Goal: Task Accomplishment & Management: Manage account settings

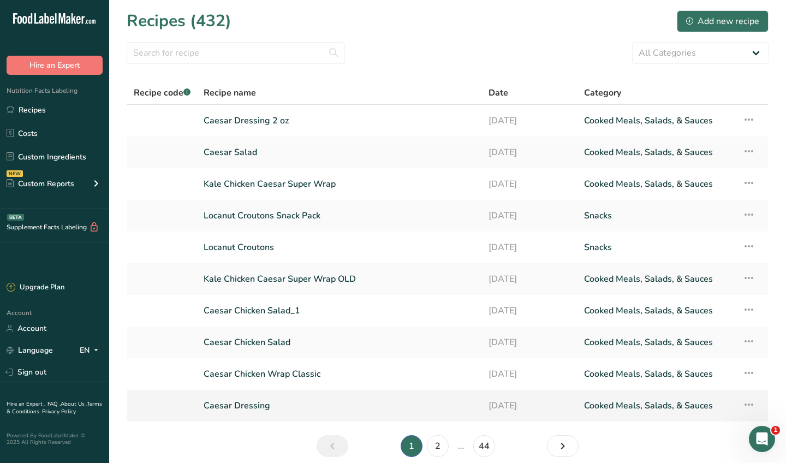
click at [248, 399] on link "Caesar Dressing" at bounding box center [340, 405] width 272 height 23
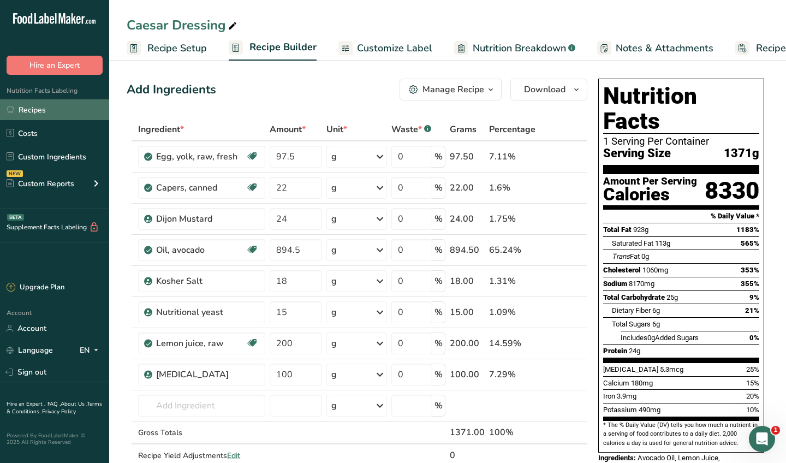
click at [38, 108] on link "Recipes" at bounding box center [54, 109] width 109 height 21
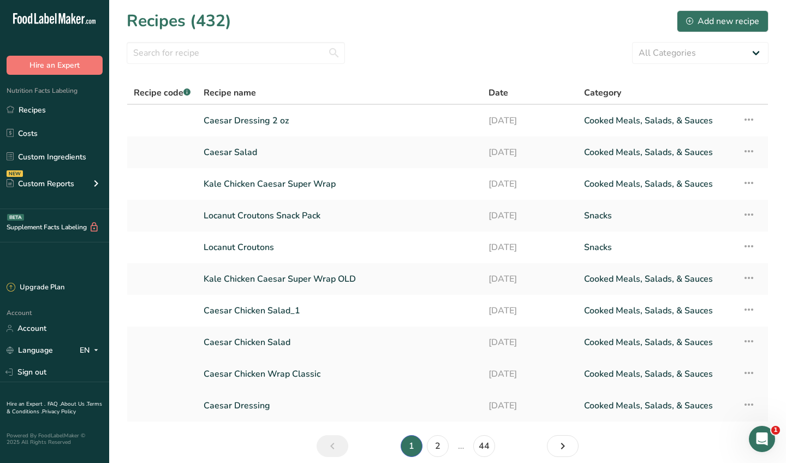
click at [752, 372] on icon at bounding box center [748, 373] width 13 height 20
click at [678, 423] on span "Delete Recipe" at bounding box center [654, 423] width 50 height 13
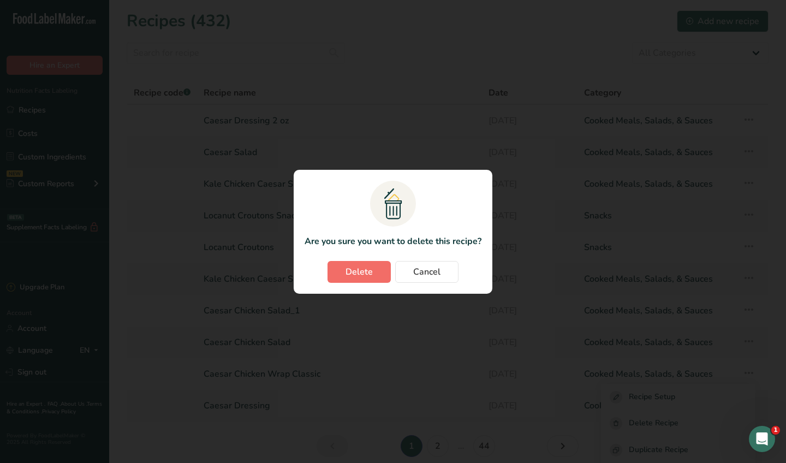
click at [366, 276] on span "Delete" at bounding box center [358, 271] width 27 height 13
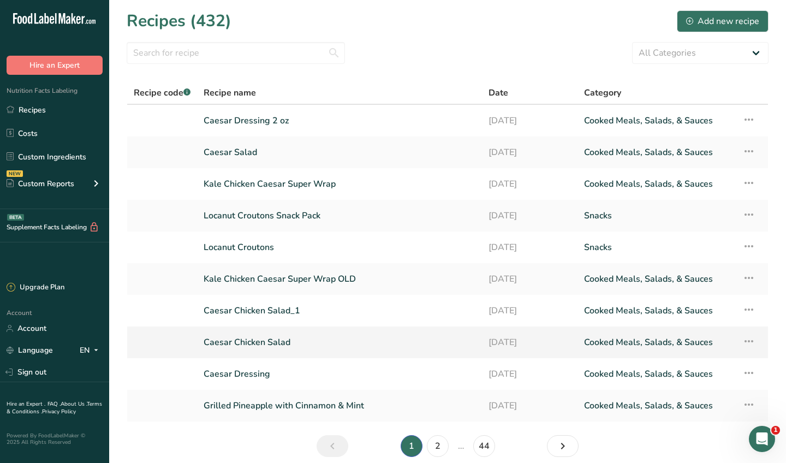
click at [750, 340] on icon at bounding box center [748, 341] width 13 height 20
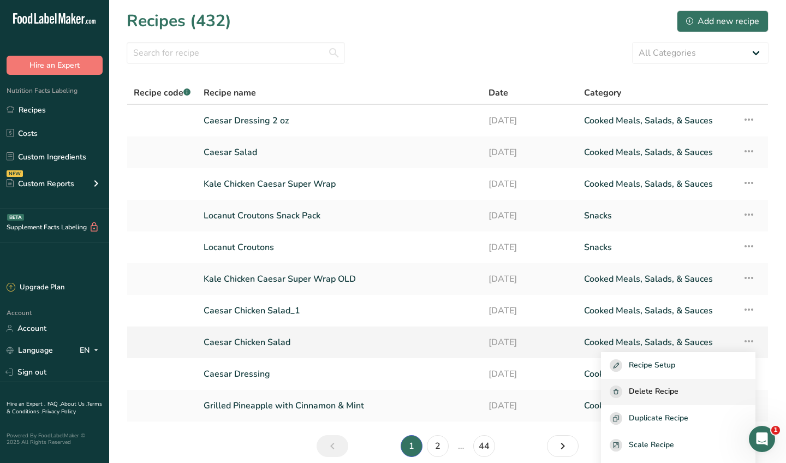
click at [678, 391] on span "Delete Recipe" at bounding box center [654, 391] width 50 height 13
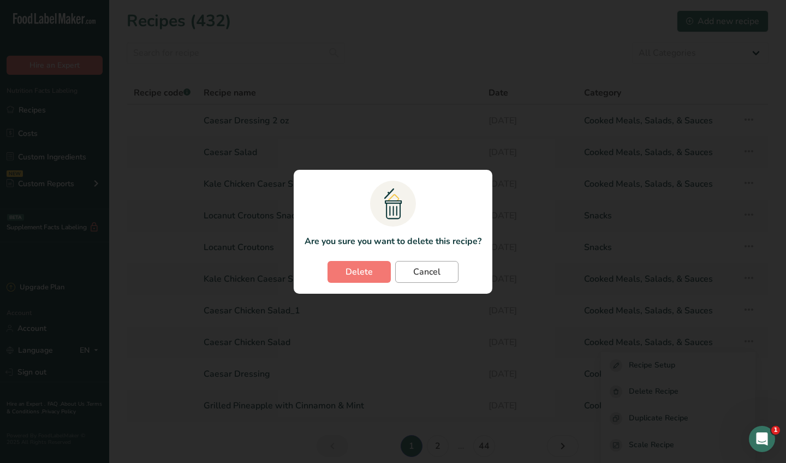
click at [429, 271] on span "Cancel" at bounding box center [426, 271] width 27 height 13
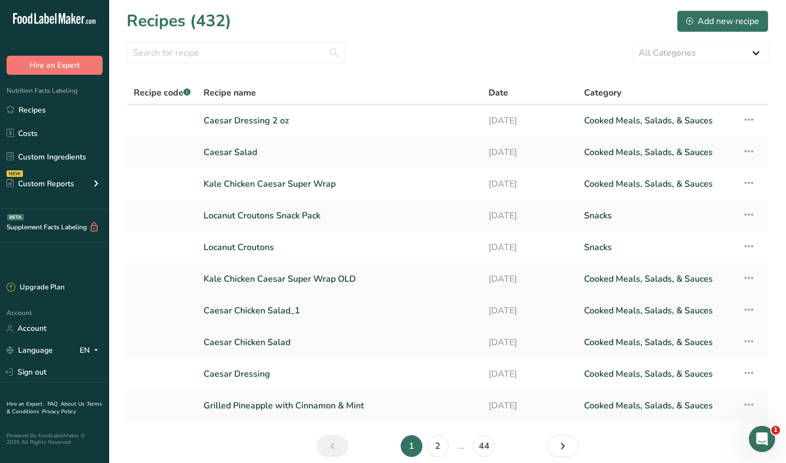
click at [750, 307] on icon at bounding box center [748, 310] width 13 height 20
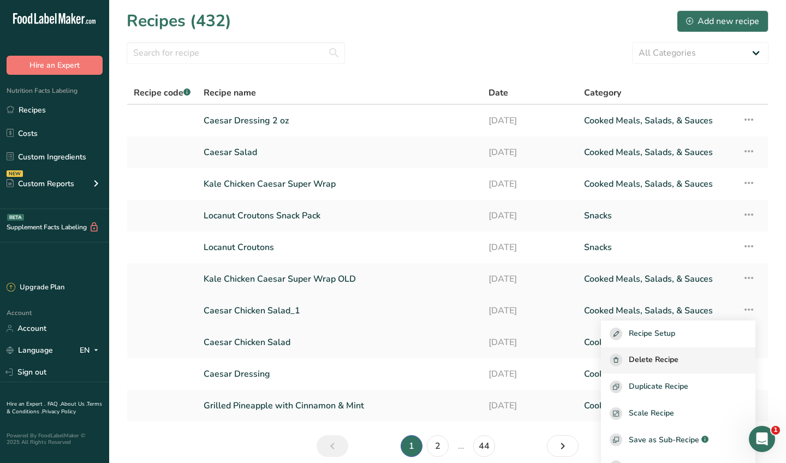
click at [678, 366] on span "Delete Recipe" at bounding box center [654, 360] width 50 height 13
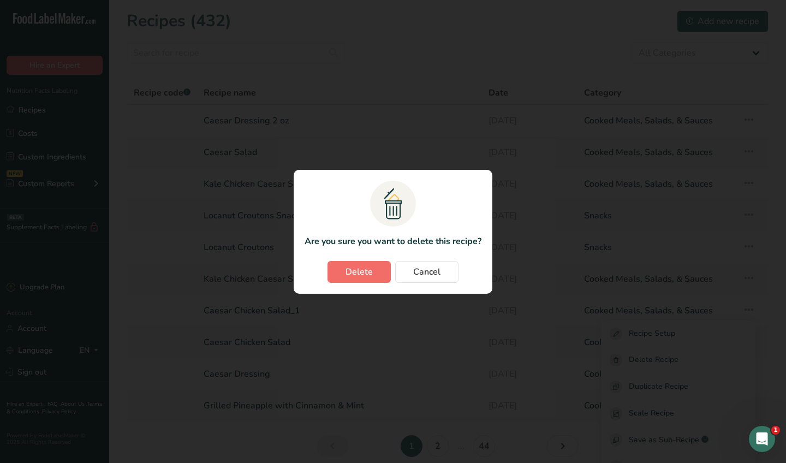
click at [360, 274] on span "Delete" at bounding box center [358, 271] width 27 height 13
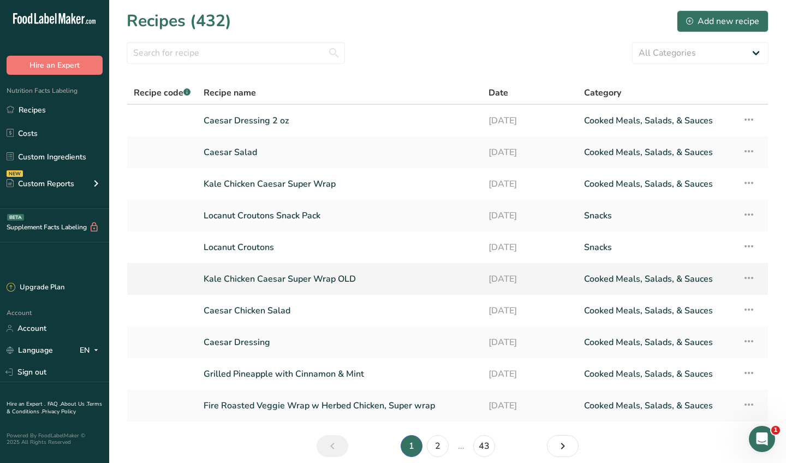
click at [747, 277] on icon at bounding box center [748, 278] width 13 height 20
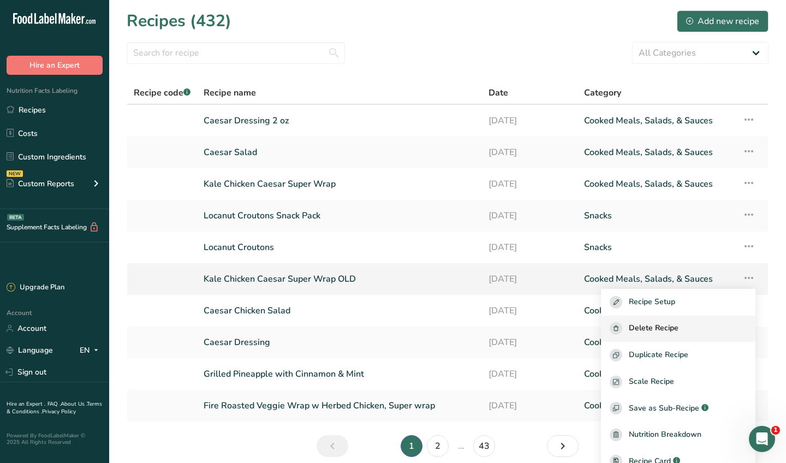
click at [669, 330] on span "Delete Recipe" at bounding box center [654, 328] width 50 height 13
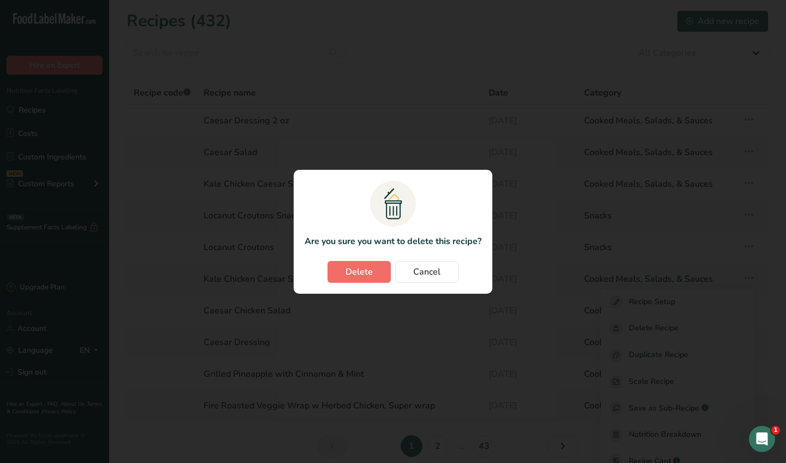
click at [370, 271] on span "Delete" at bounding box center [358, 271] width 27 height 13
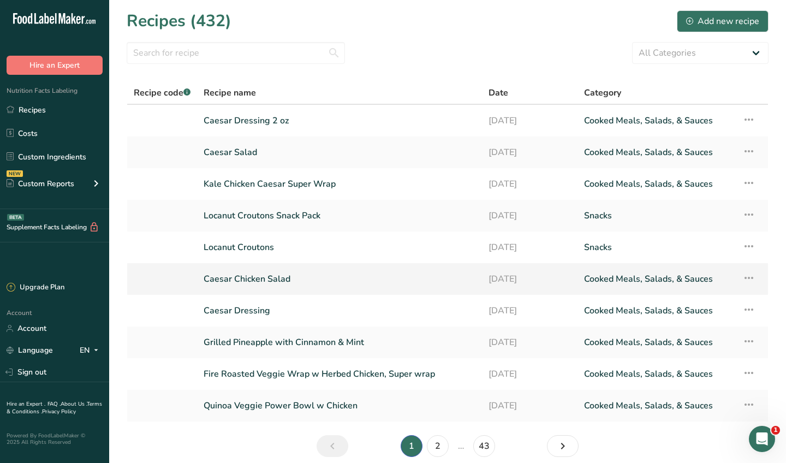
click at [747, 274] on icon at bounding box center [748, 278] width 13 height 20
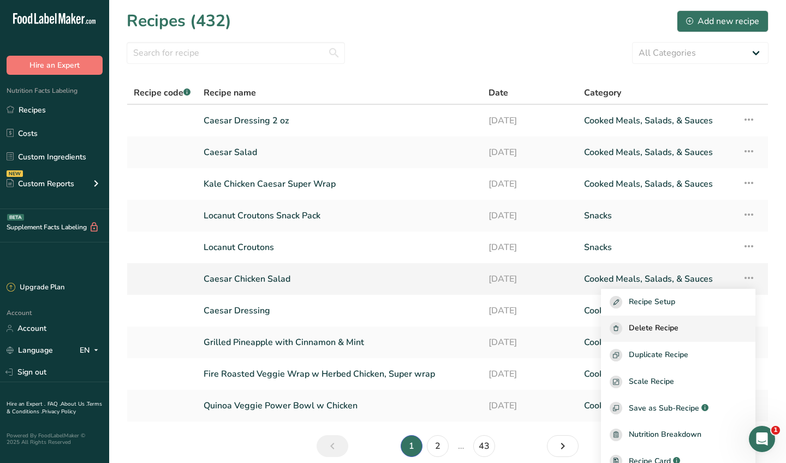
click at [674, 334] on span "Delete Recipe" at bounding box center [654, 328] width 50 height 13
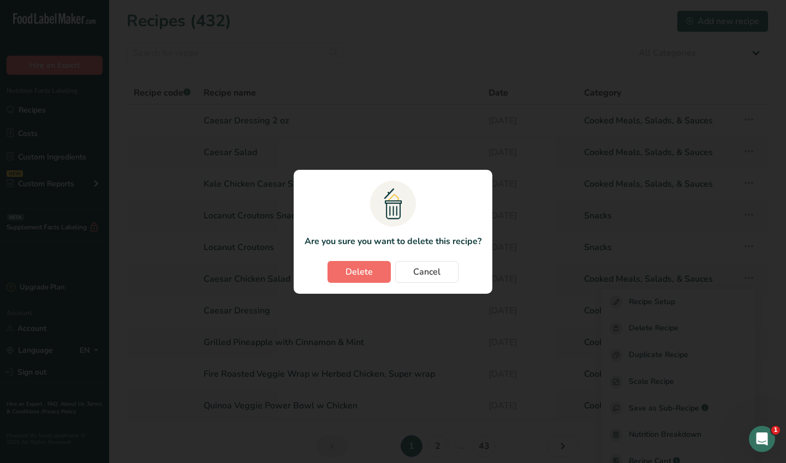
click at [369, 272] on span "Delete" at bounding box center [358, 271] width 27 height 13
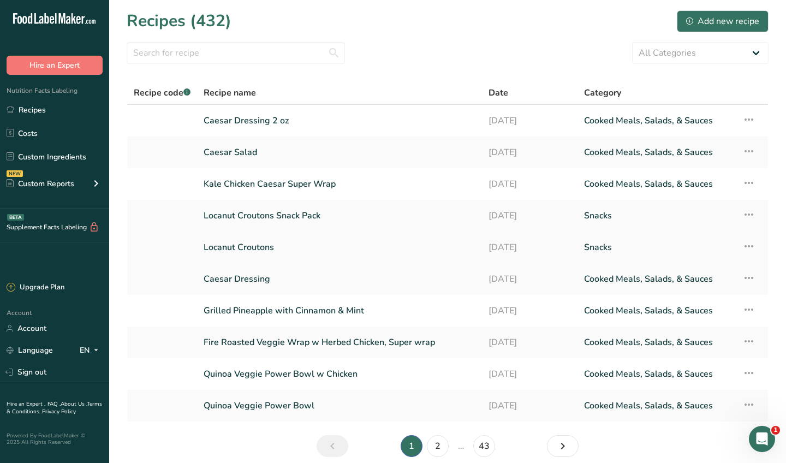
click at [313, 249] on link "Locanut Croutons" at bounding box center [340, 247] width 272 height 23
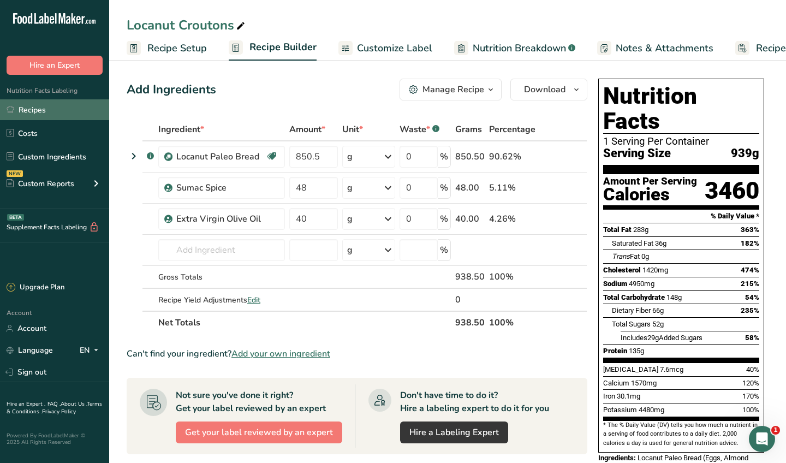
click at [58, 105] on link "Recipes" at bounding box center [54, 109] width 109 height 21
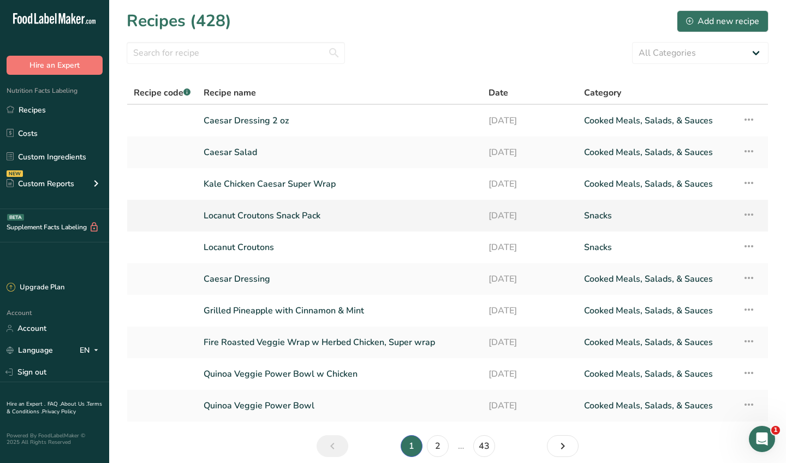
click at [279, 217] on link "Locanut Croutons Snack Pack" at bounding box center [340, 215] width 272 height 23
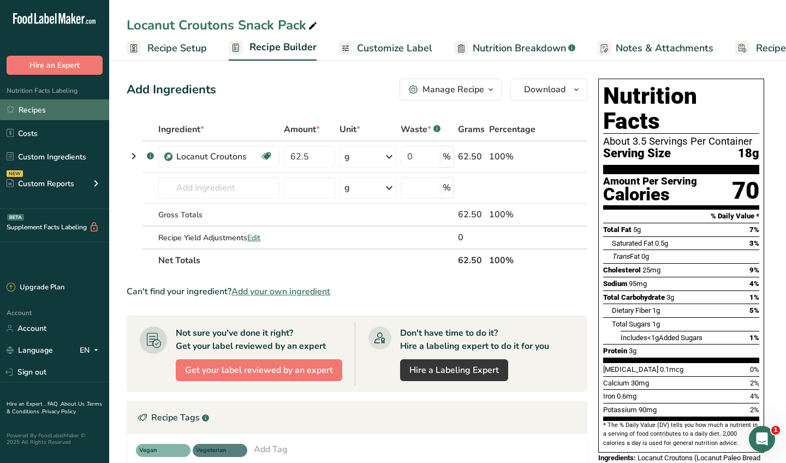
click at [59, 109] on link "Recipes" at bounding box center [54, 109] width 109 height 21
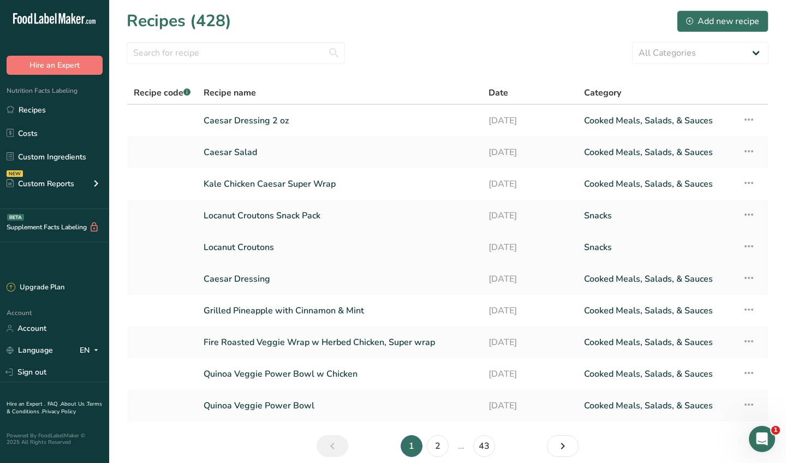
click at [259, 247] on link "Locanut Croutons" at bounding box center [340, 247] width 272 height 23
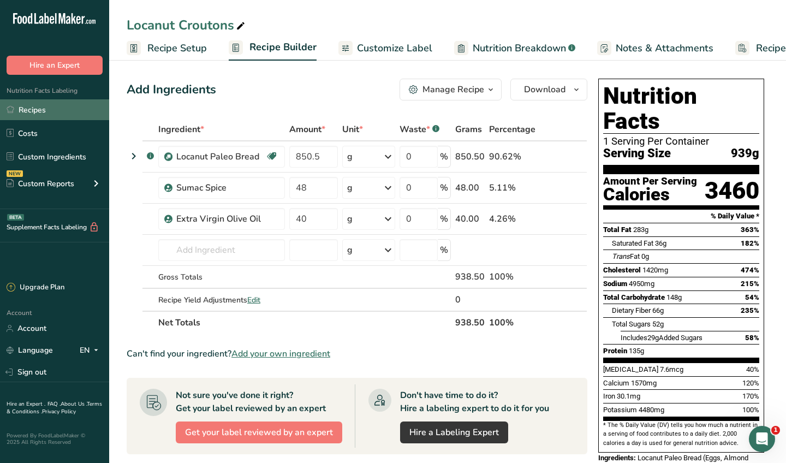
click at [46, 109] on link "Recipes" at bounding box center [54, 109] width 109 height 21
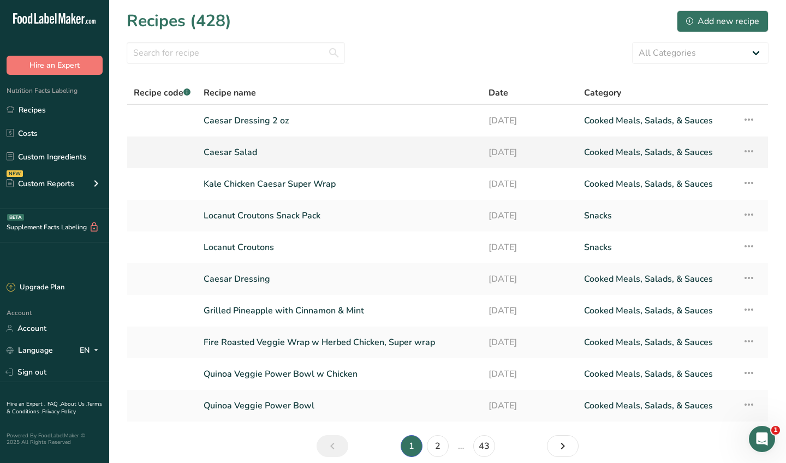
click at [234, 152] on link "Caesar Salad" at bounding box center [340, 152] width 272 height 23
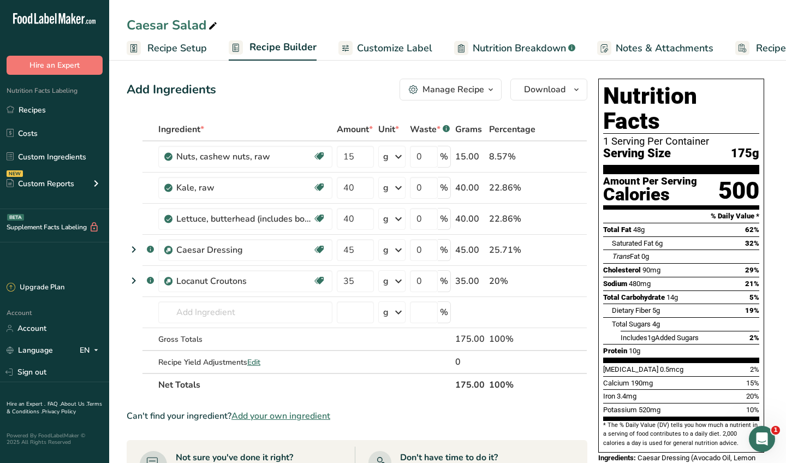
click at [349, 91] on div "Add Ingredients Manage Recipe Delete Recipe Duplicate Recipe Scale Recipe Save …" at bounding box center [357, 90] width 460 height 22
click at [53, 113] on link "Recipes" at bounding box center [54, 109] width 109 height 21
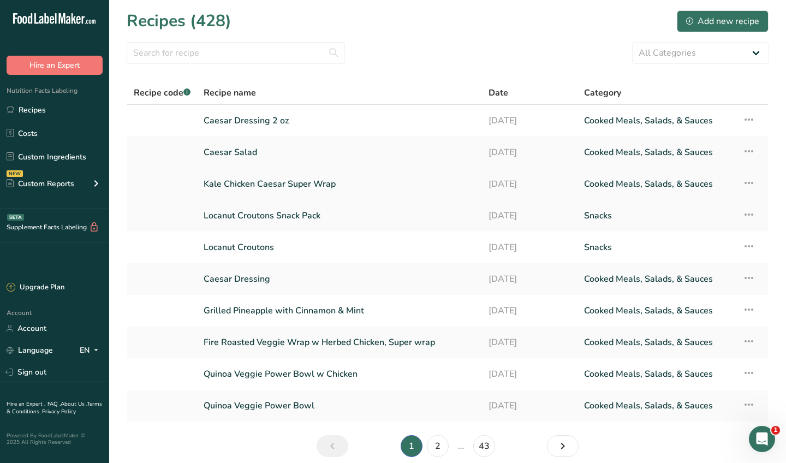
click at [278, 184] on link "Kale Chicken Caesar Super Wrap" at bounding box center [340, 183] width 272 height 23
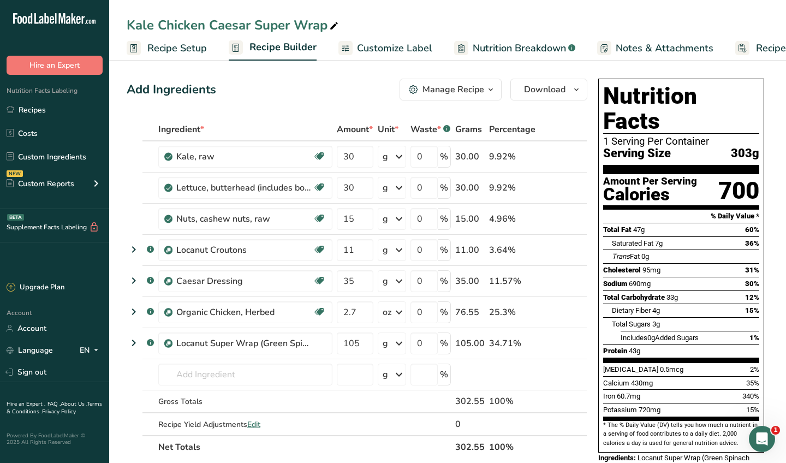
click at [163, 23] on div "Kale Chicken Caesar Super Wrap" at bounding box center [234, 25] width 214 height 20
